Goal: Task Accomplishment & Management: Use online tool/utility

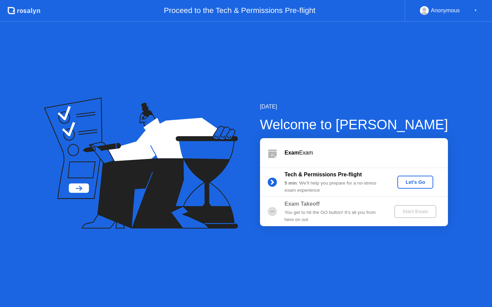
click at [415, 180] on div "Let's Go" at bounding box center [415, 182] width 30 height 5
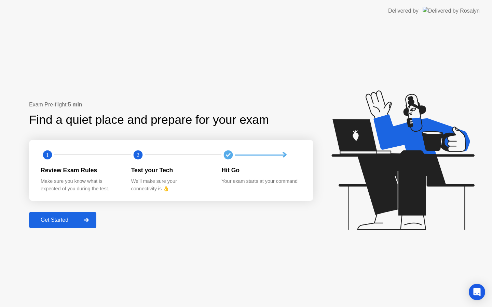
click at [81, 217] on div at bounding box center [86, 220] width 16 height 16
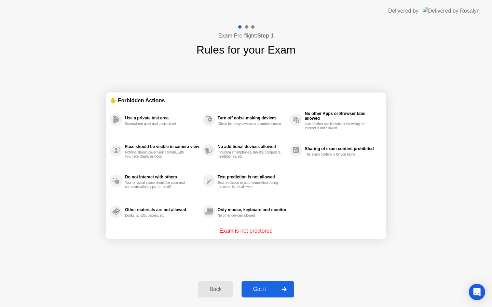
click at [267, 291] on div "Got it" at bounding box center [259, 289] width 32 height 6
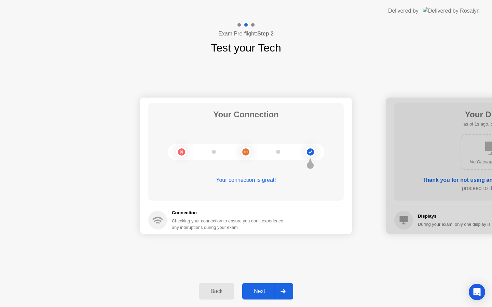
click at [262, 294] on div "Next" at bounding box center [259, 291] width 30 height 6
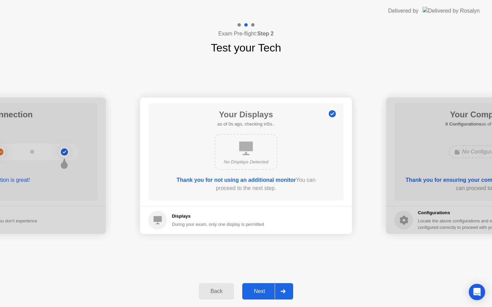
click at [262, 294] on div "Next" at bounding box center [259, 291] width 30 height 6
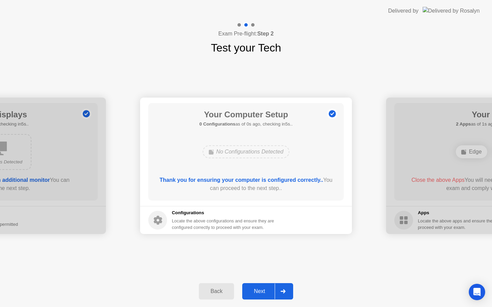
click at [262, 294] on div "Next" at bounding box center [259, 291] width 30 height 6
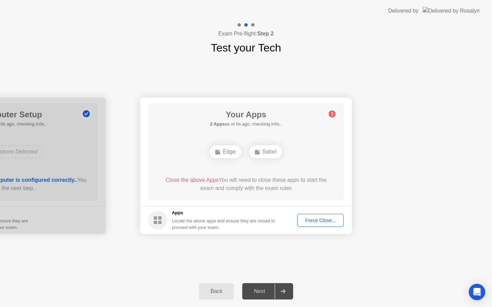
click at [262, 294] on div "Next" at bounding box center [259, 291] width 30 height 6
click at [305, 222] on div "Force Close..." at bounding box center [320, 220] width 42 height 5
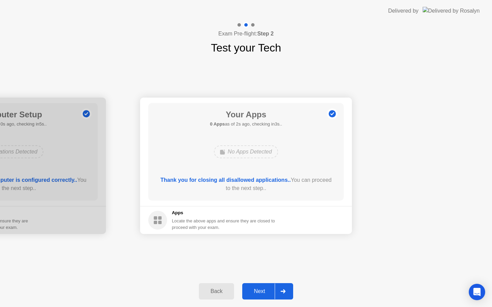
click at [267, 293] on div "Next" at bounding box center [259, 291] width 30 height 6
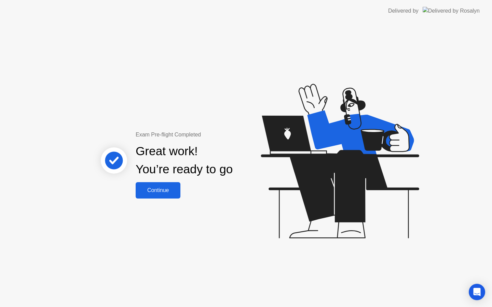
click at [164, 187] on div "Continue" at bounding box center [158, 190] width 41 height 6
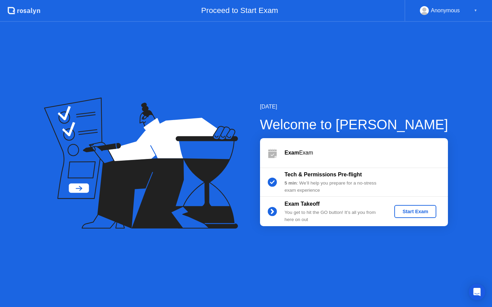
click at [418, 212] on div "Start Exam" at bounding box center [415, 211] width 37 height 5
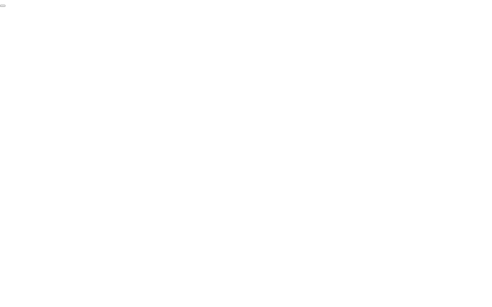
click div "End Proctoring Session"
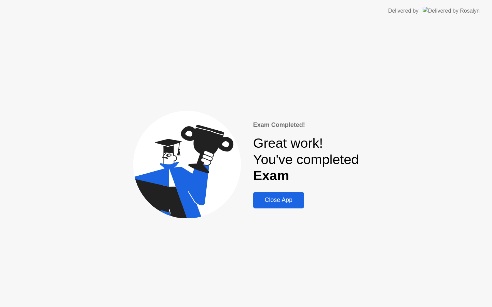
click at [283, 199] on div "Close App" at bounding box center [278, 200] width 47 height 7
